Goal: Use online tool/utility: Utilize a website feature to perform a specific function

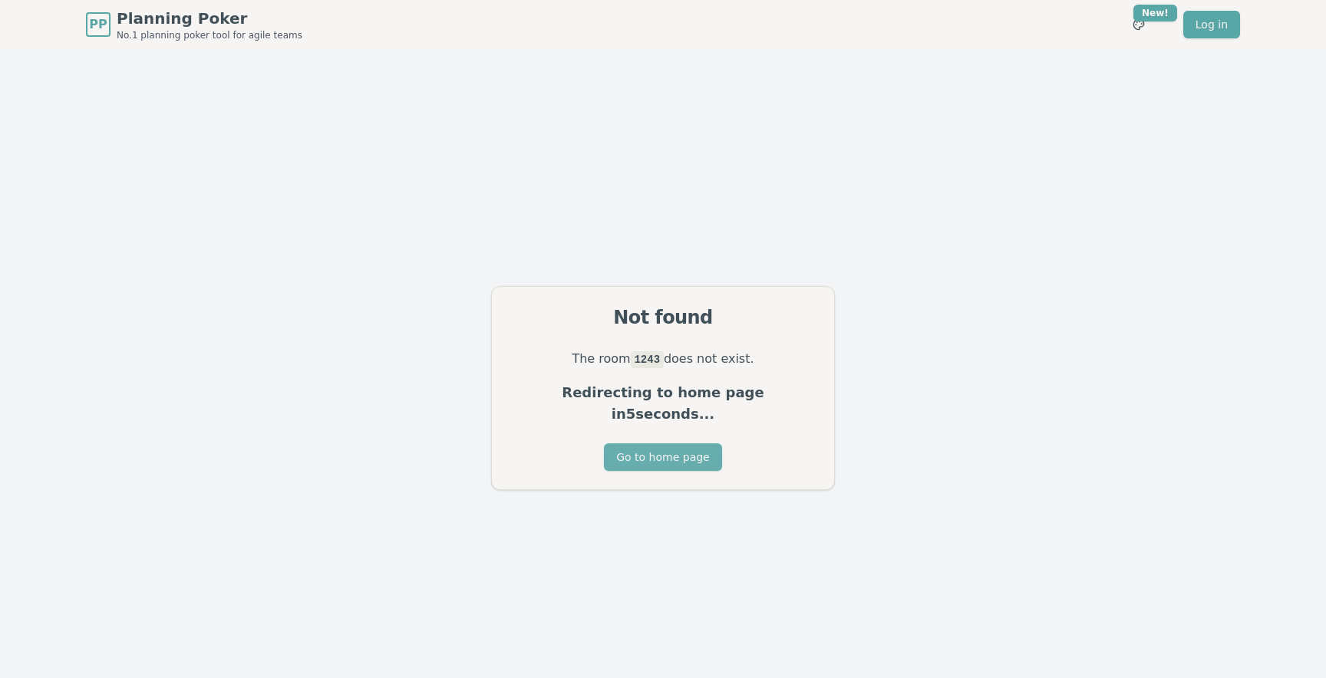
click at [674, 452] on button "Go to home page" at bounding box center [662, 457] width 117 height 28
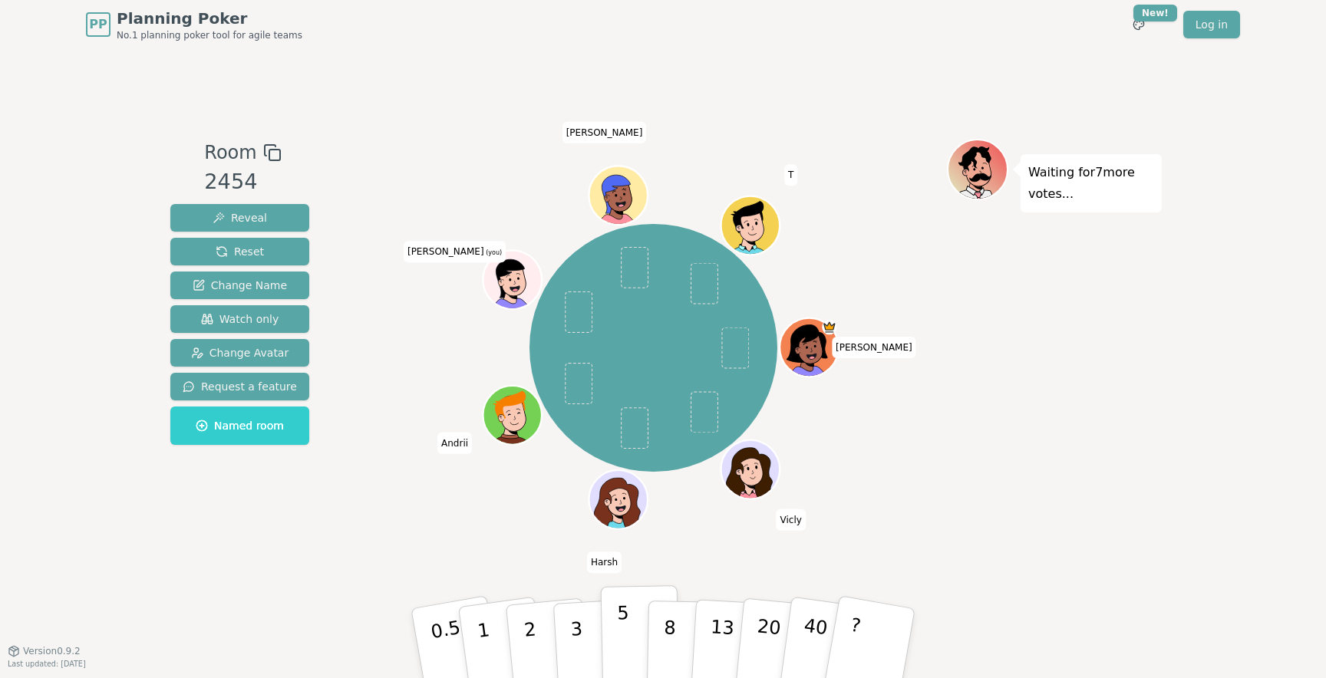
click at [628, 640] on button "5" at bounding box center [640, 643] width 79 height 117
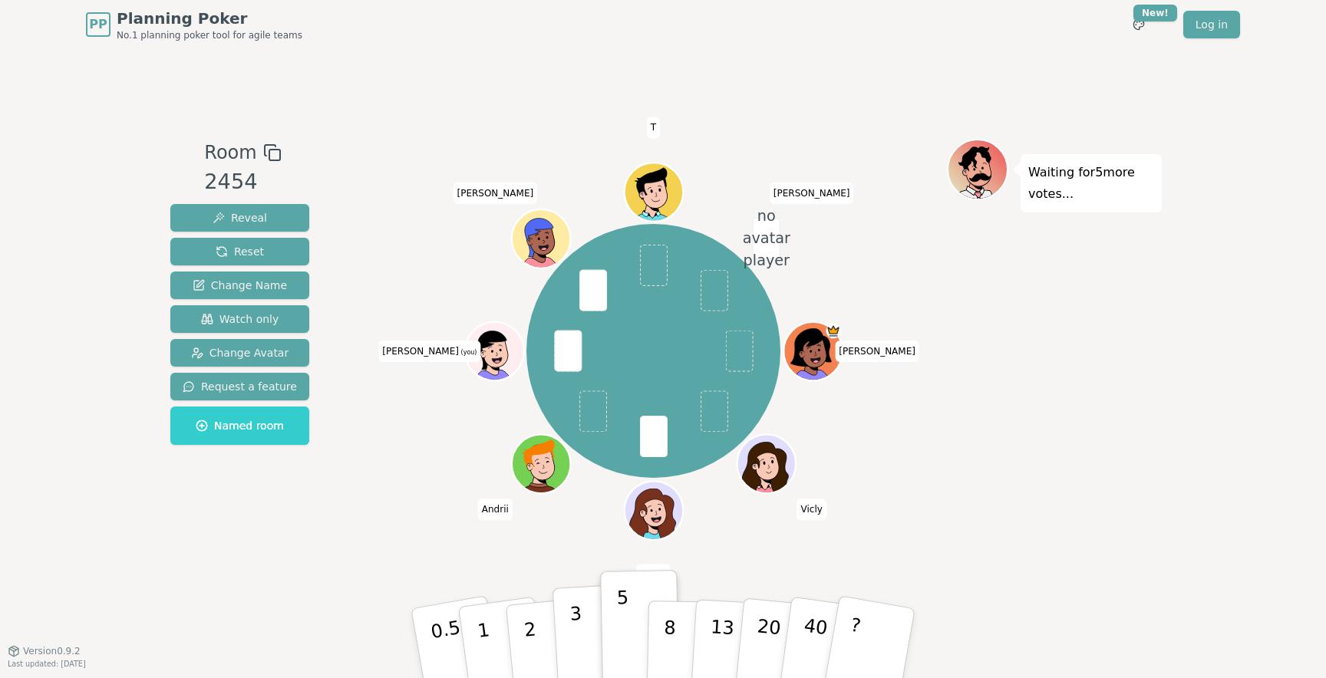
click at [575, 628] on button "3" at bounding box center [594, 644] width 84 height 120
click at [622, 628] on button "5" at bounding box center [640, 643] width 79 height 117
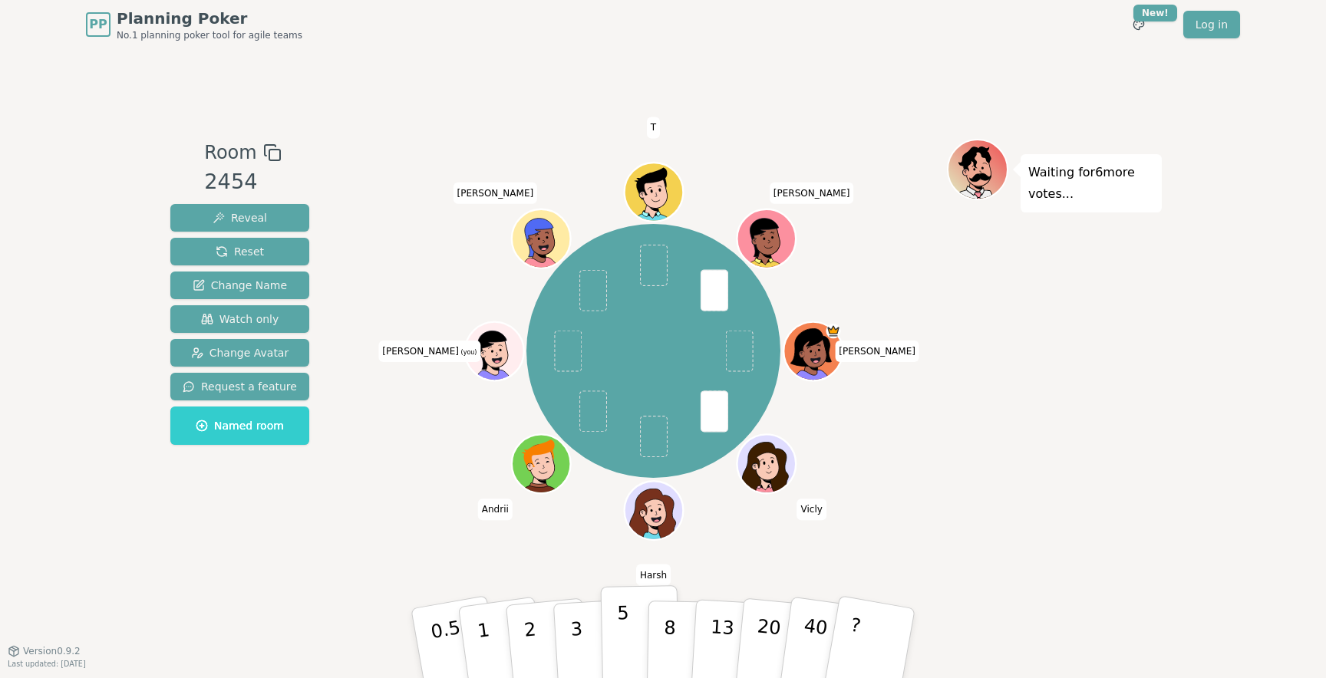
click at [608, 625] on button "5" at bounding box center [640, 643] width 79 height 117
